Goal: Information Seeking & Learning: Learn about a topic

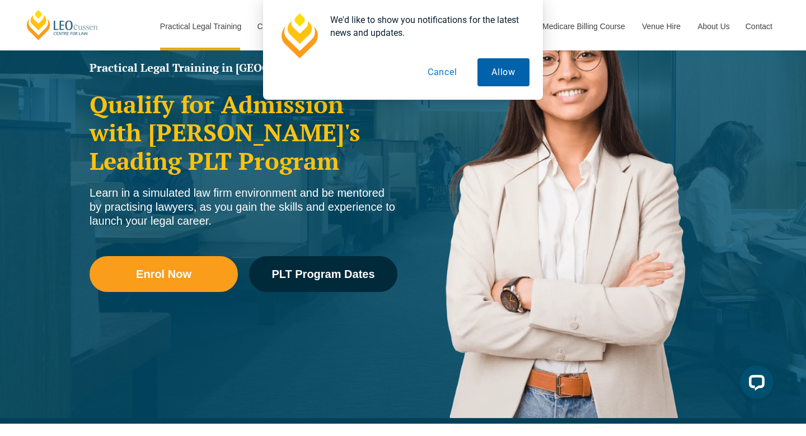
click at [519, 71] on button "Allow" at bounding box center [504, 72] width 52 height 28
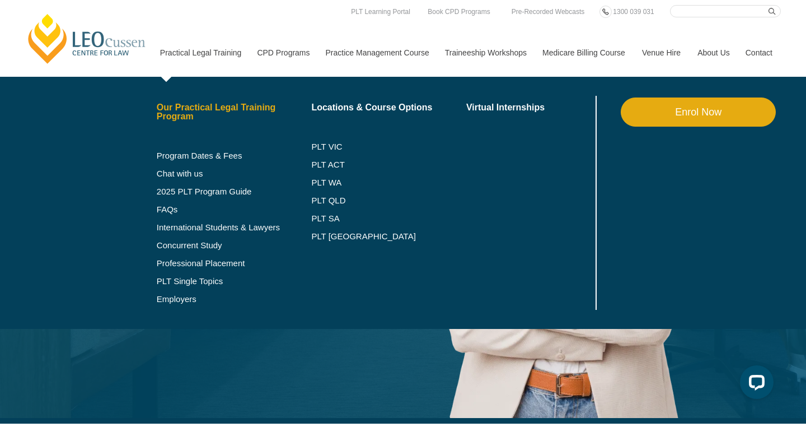
click at [175, 110] on link "Our Practical Legal Training Program" at bounding box center [234, 112] width 155 height 18
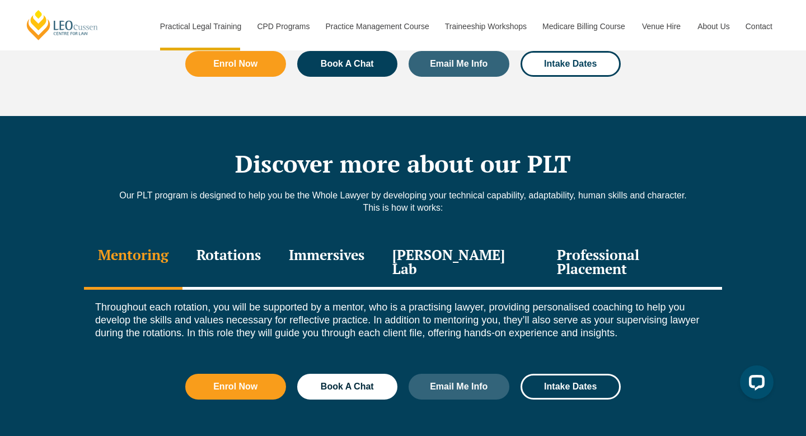
scroll to position [1468, 0]
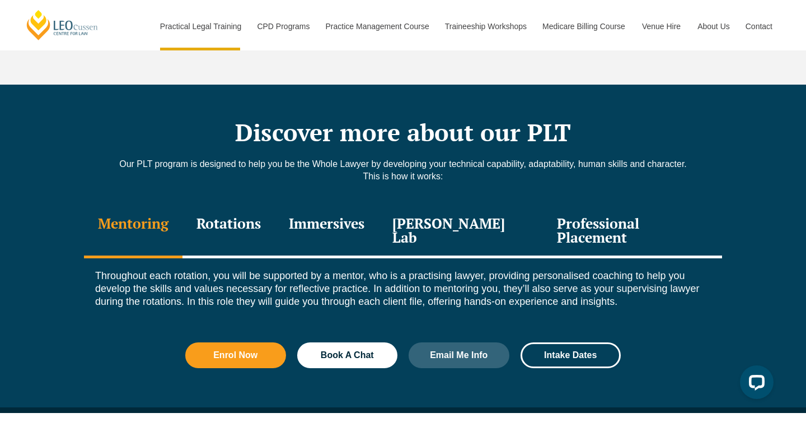
click at [664, 205] on div "Professional Placement" at bounding box center [632, 231] width 179 height 53
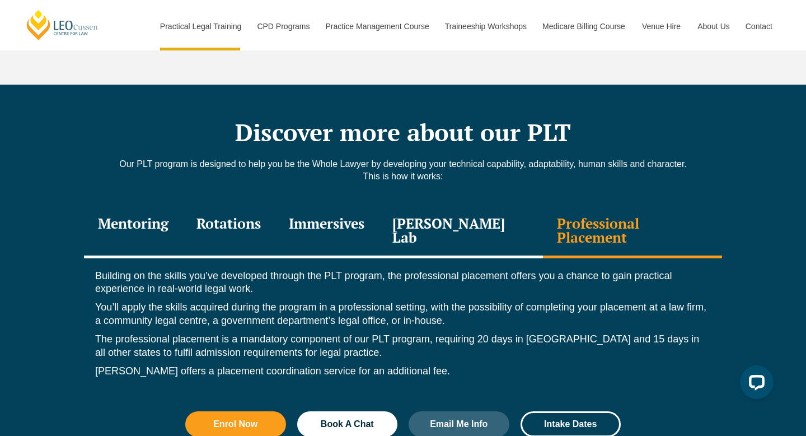
click at [484, 205] on div "Leo Justice Lab" at bounding box center [461, 231] width 165 height 53
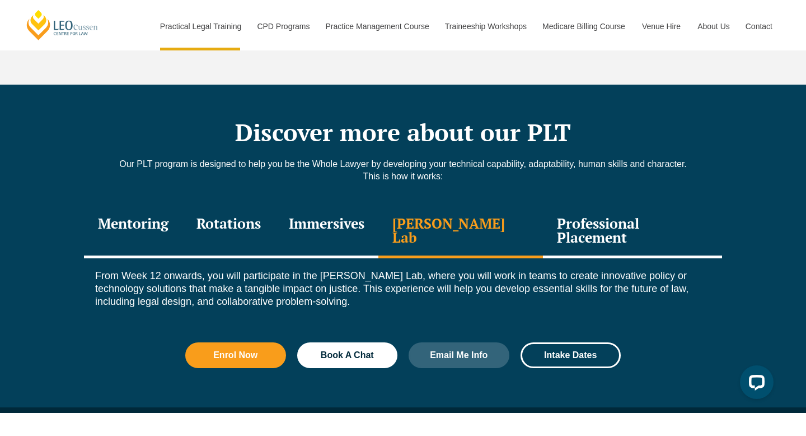
click at [351, 208] on div "Immersives" at bounding box center [327, 231] width 104 height 53
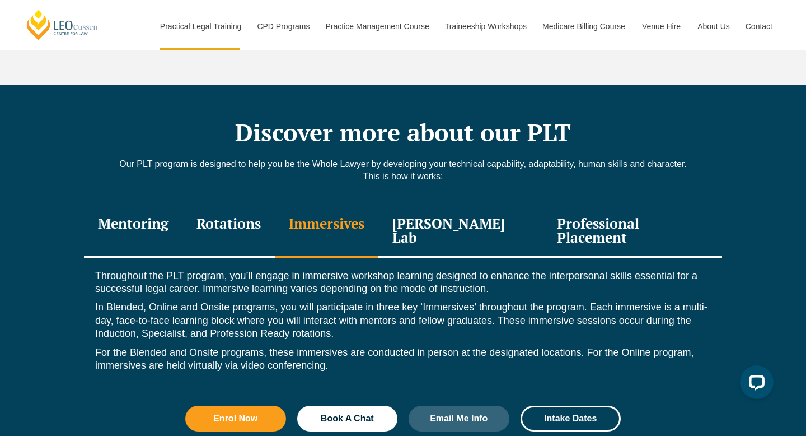
click at [256, 208] on div "Rotations" at bounding box center [229, 231] width 92 height 53
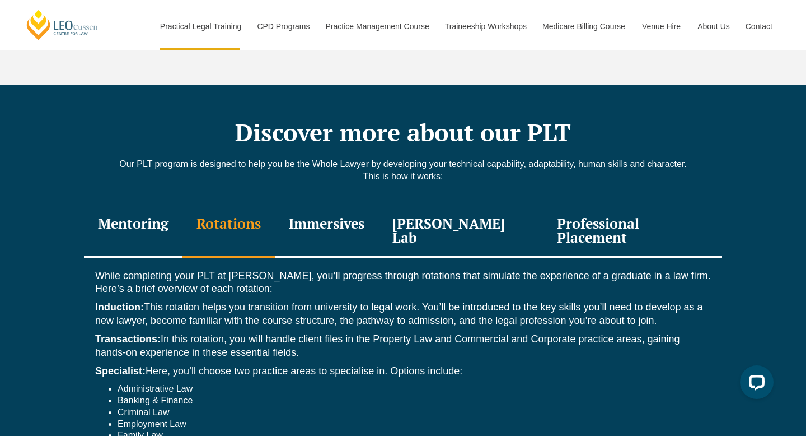
click at [165, 205] on div "Mentoring" at bounding box center [133, 231] width 99 height 53
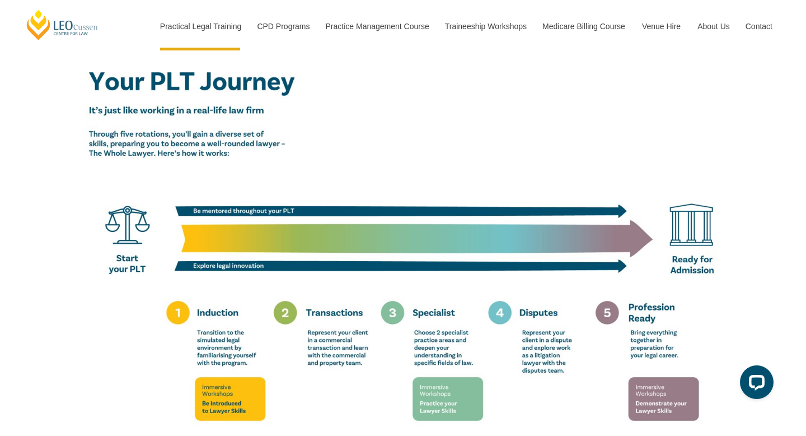
scroll to position [1902, 0]
